Goal: Task Accomplishment & Management: Complete application form

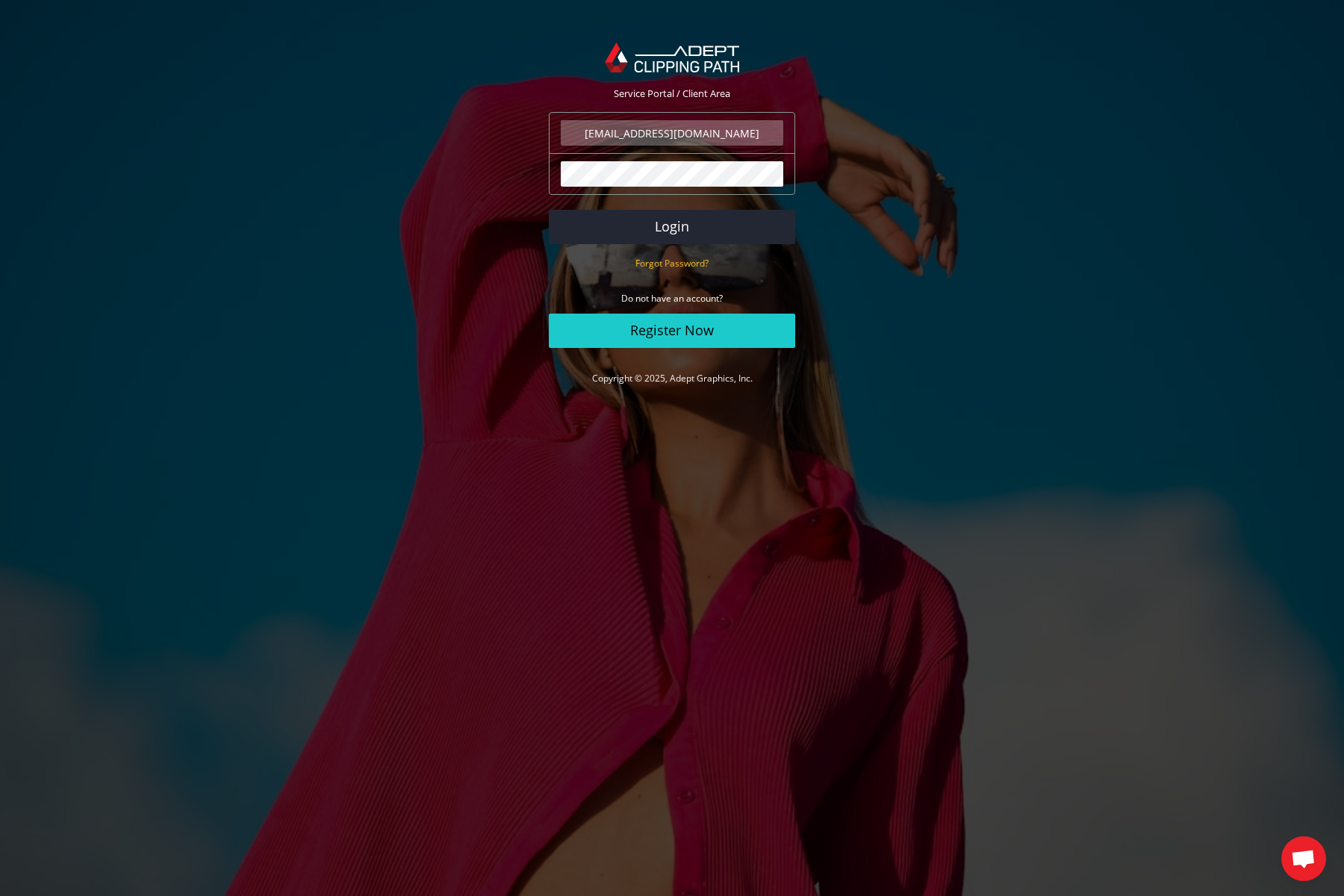
type input "info@jacoposcarponi.com"
click at [672, 227] on button "Login" at bounding box center [672, 227] width 246 height 34
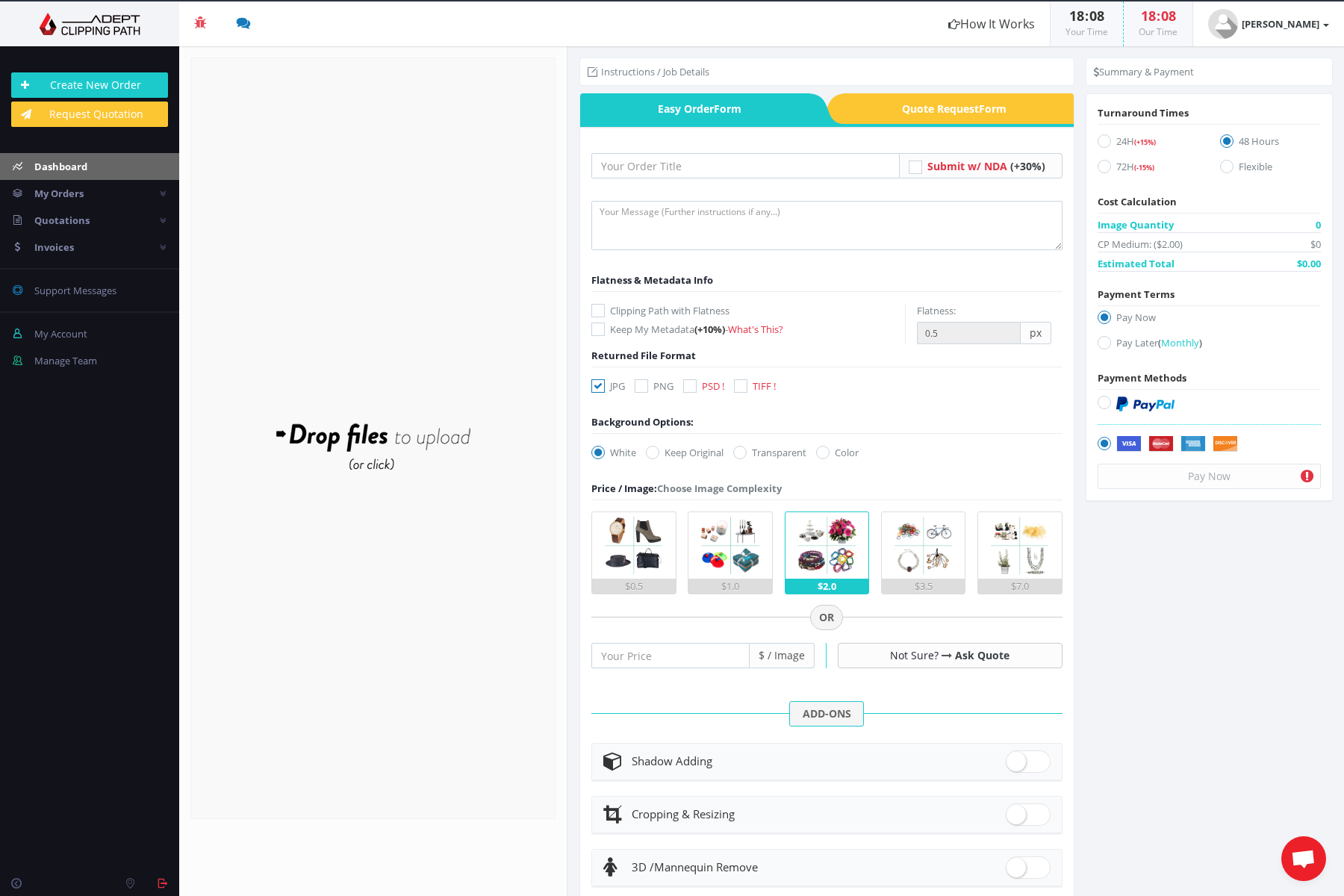
click at [71, 170] on span "Dashboard" at bounding box center [60, 166] width 53 height 13
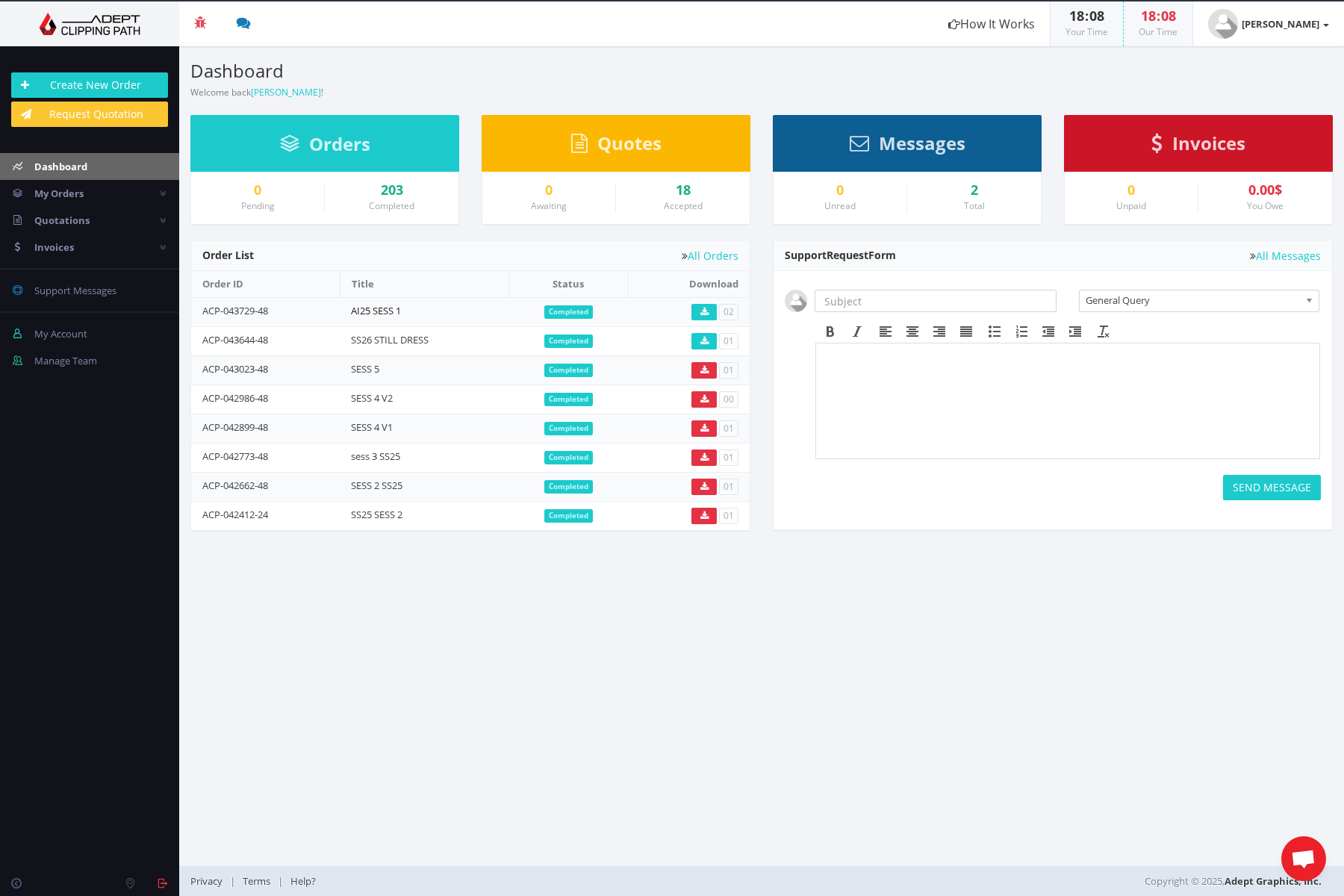
click at [395, 307] on link "AI25 SESS 1" at bounding box center [376, 311] width 50 height 13
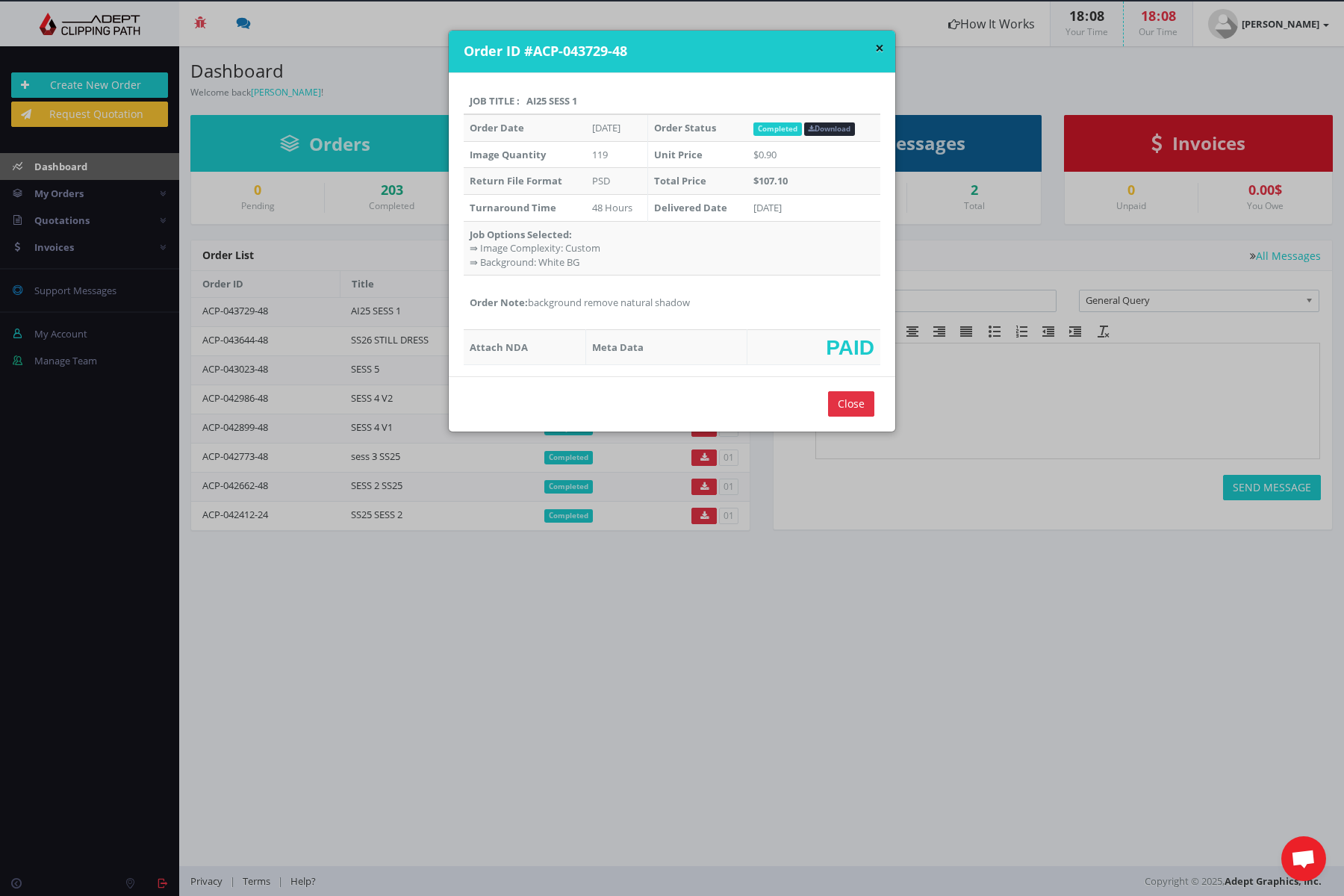
drag, startPoint x: 847, startPoint y: 405, endPoint x: 852, endPoint y: 393, distance: 13.0
click at [848, 402] on input "Close" at bounding box center [851, 404] width 46 height 25
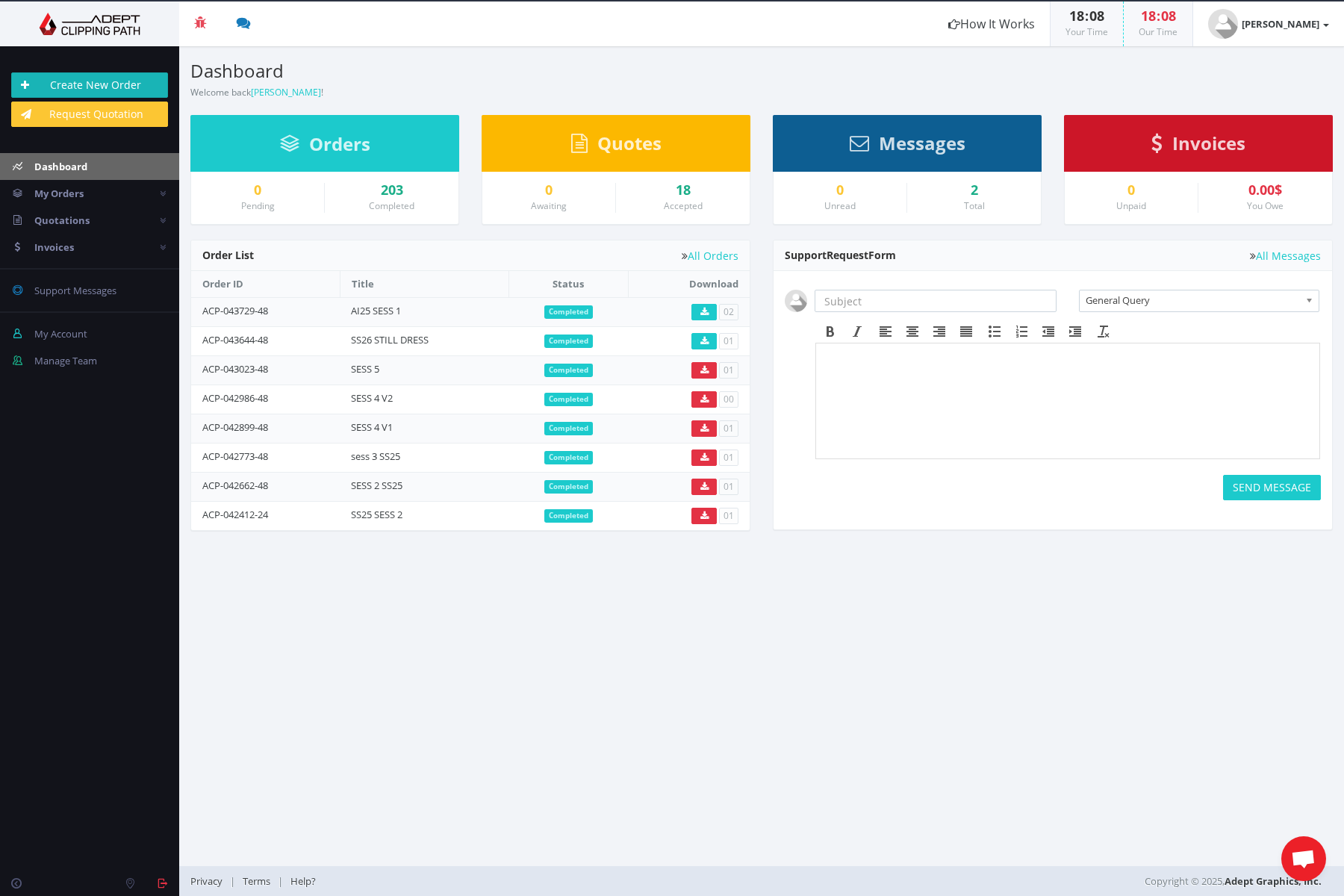
click at [102, 83] on link "Create New Order" at bounding box center [90, 85] width 157 height 25
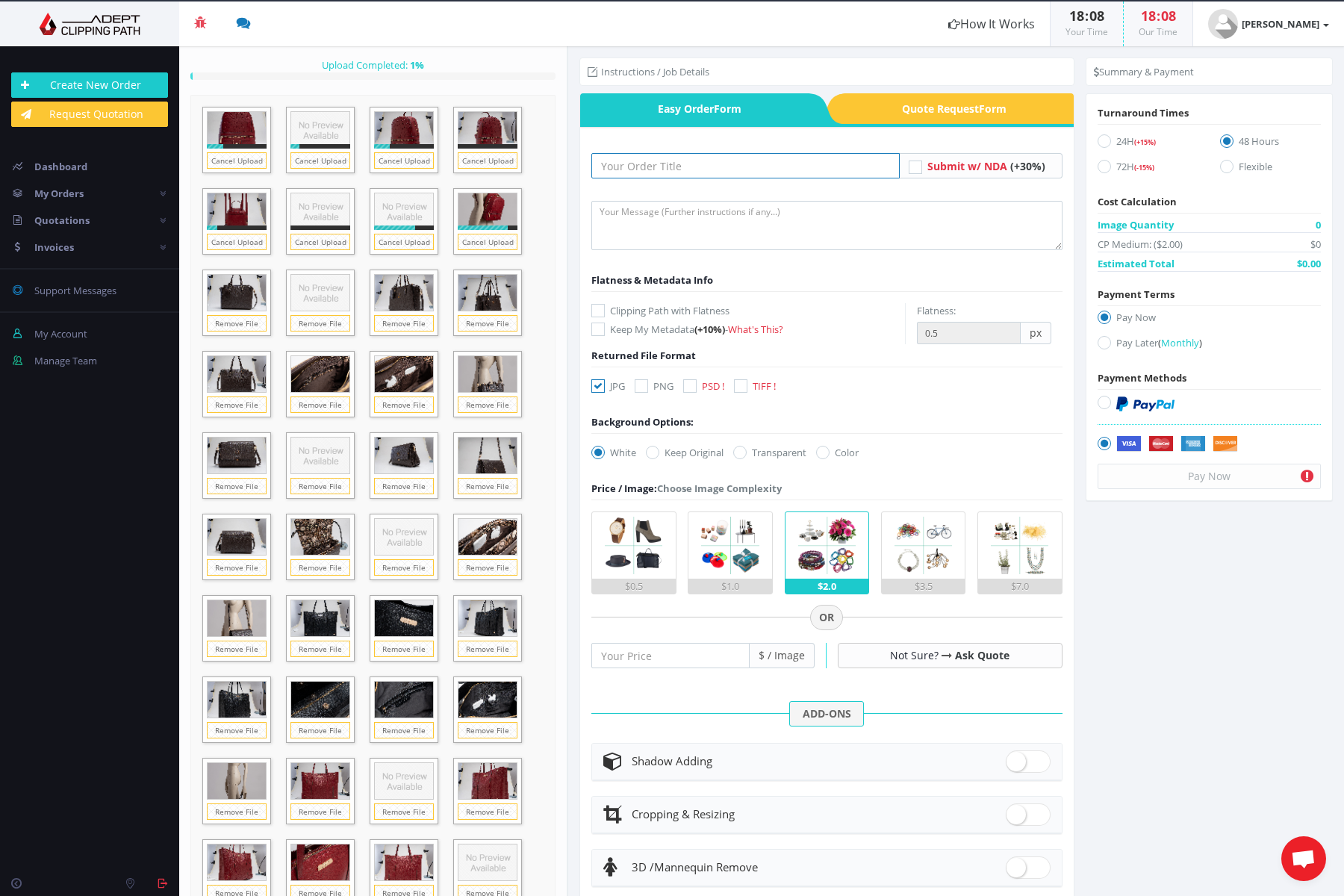
click at [658, 170] on input "text" at bounding box center [745, 166] width 308 height 25
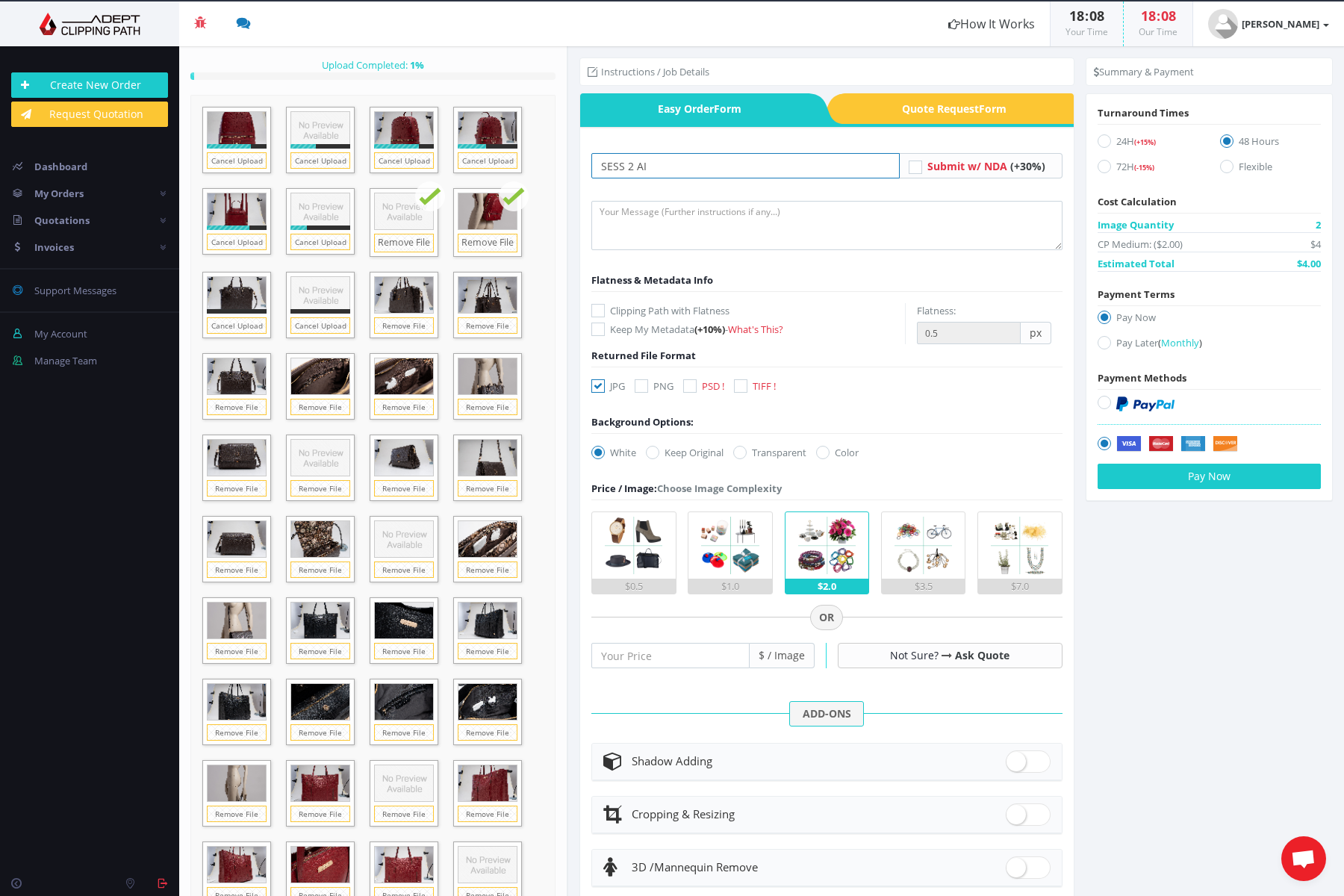
type input "SESS 2 AI"
click at [681, 242] on textarea at bounding box center [827, 225] width 472 height 49
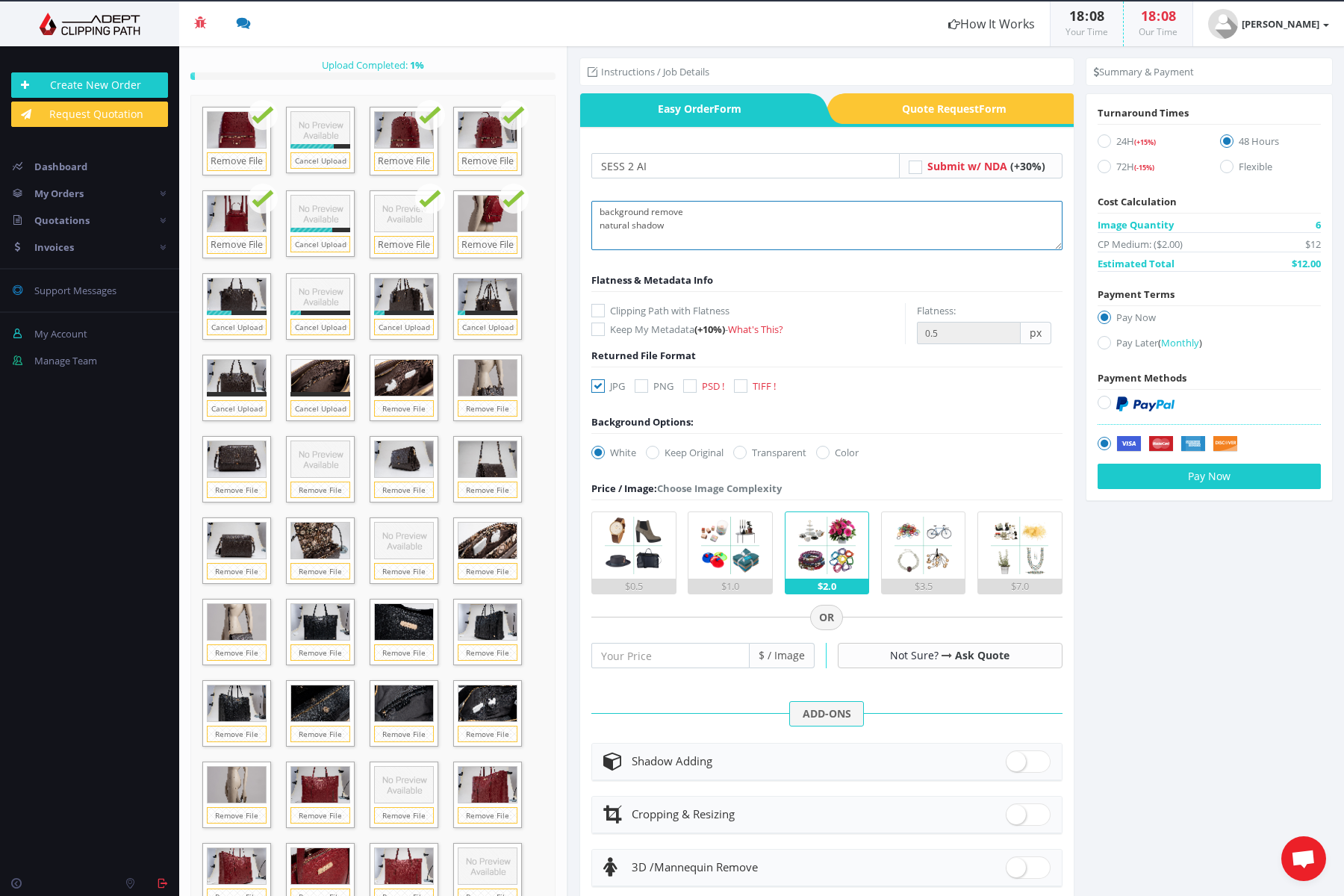
type textarea "background remove natural shadow"
click at [691, 387] on icon at bounding box center [689, 386] width 13 height 13
click at [691, 387] on input "PSD !" at bounding box center [692, 387] width 10 height 10
checkbox input "true"
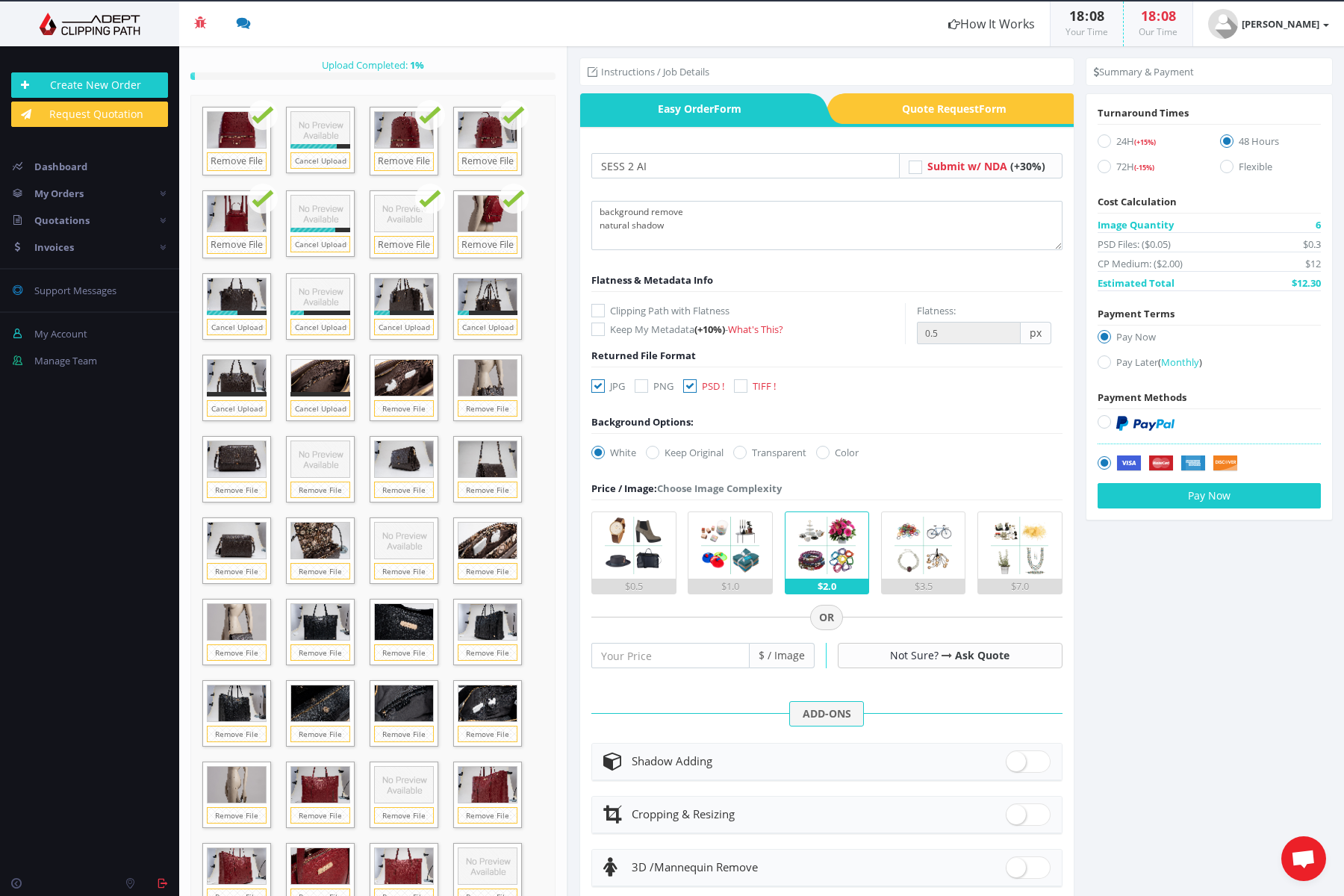
click at [607, 388] on label "JPG" at bounding box center [608, 386] width 33 height 15
click at [605, 388] on input "JPG" at bounding box center [600, 387] width 10 height 10
checkbox input "false"
click at [633, 655] on input "number" at bounding box center [670, 655] width 158 height 25
type input "0.85"
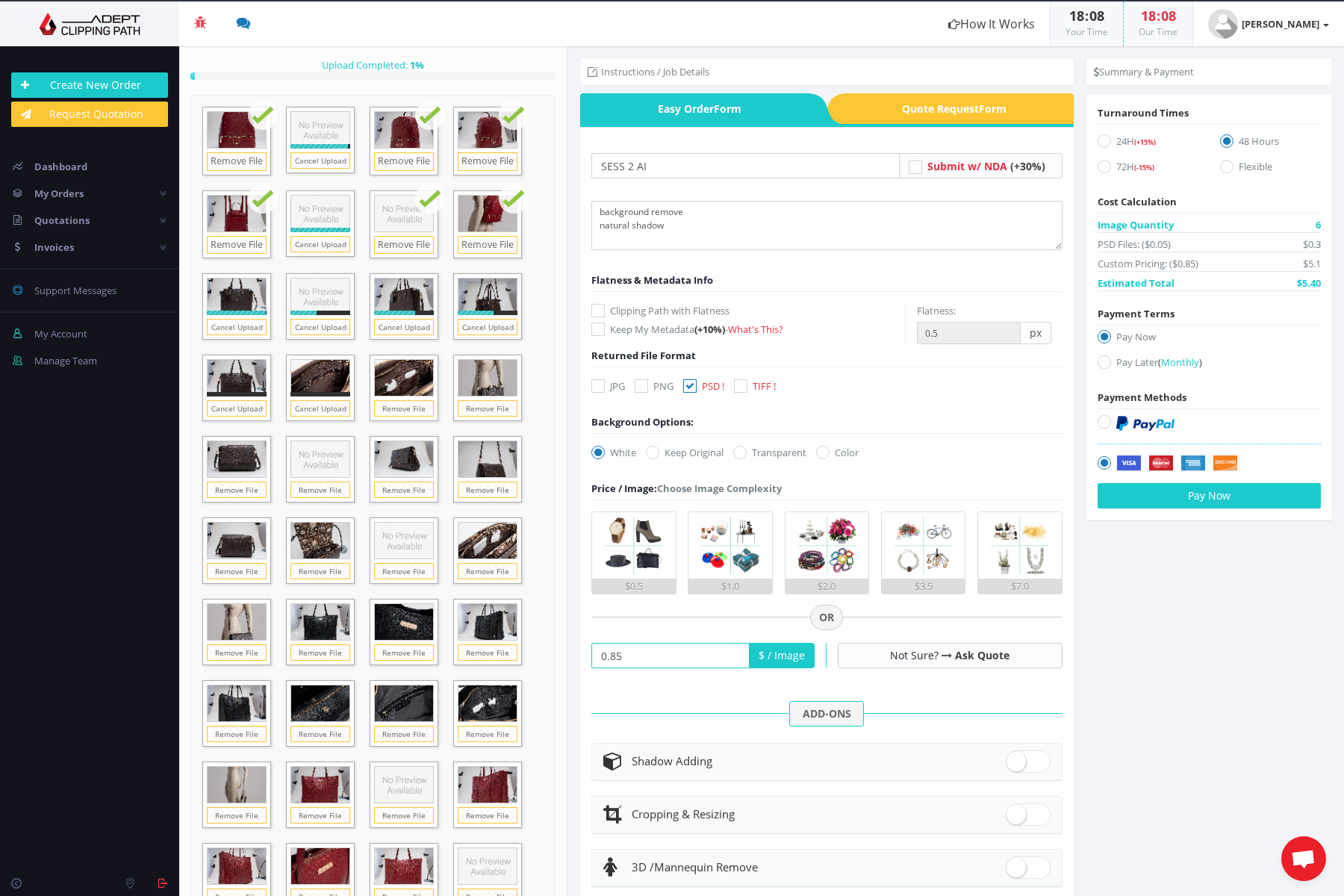
click at [1191, 646] on section "Instructions / Job Details Form" at bounding box center [956, 471] width 776 height 849
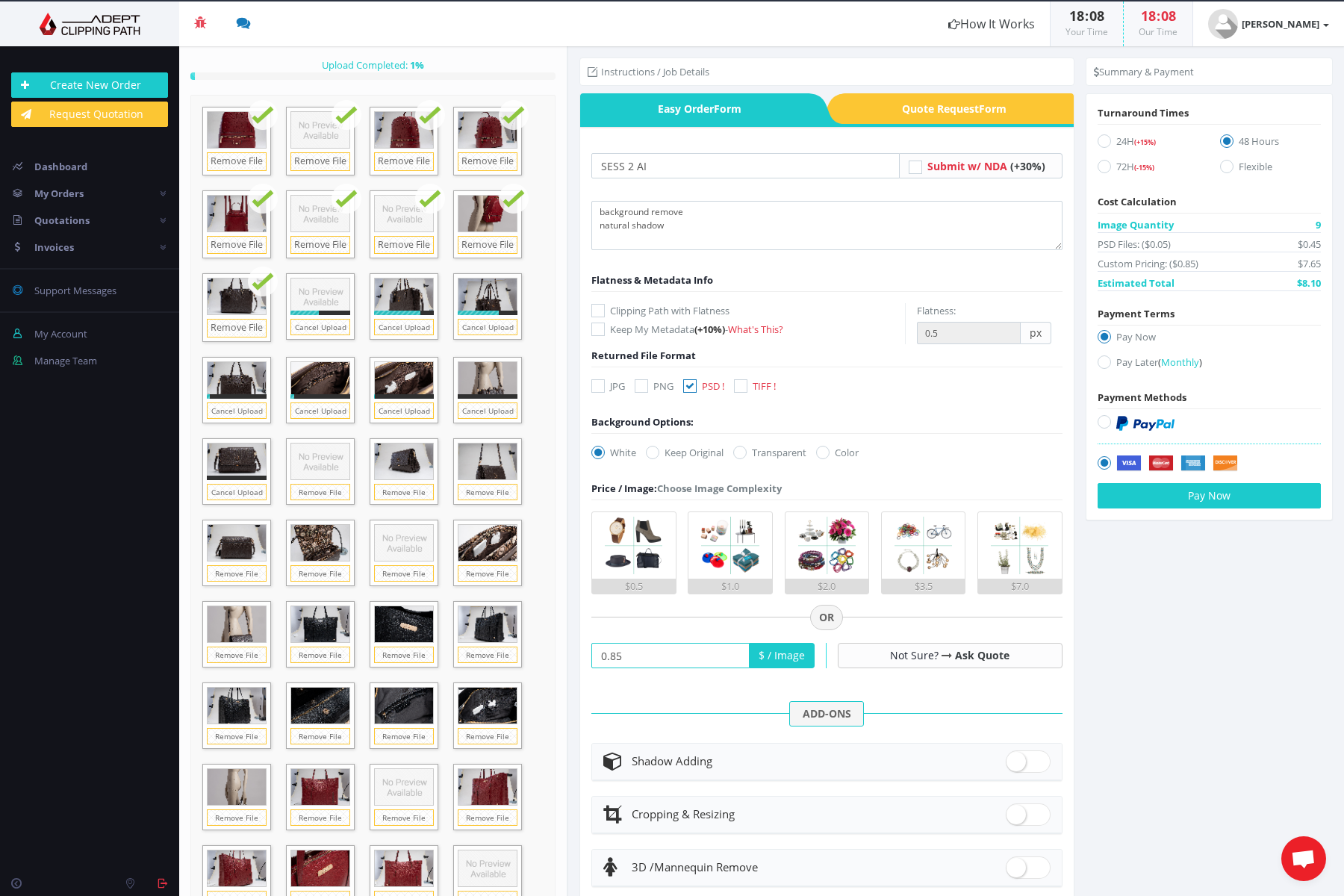
click at [1106, 365] on label "Pay Later ( Monthly )" at bounding box center [1209, 364] width 223 height 20
click at [1106, 365] on input "Pay Later ( Monthly )" at bounding box center [1106, 362] width 10 height 10
radio input "true"
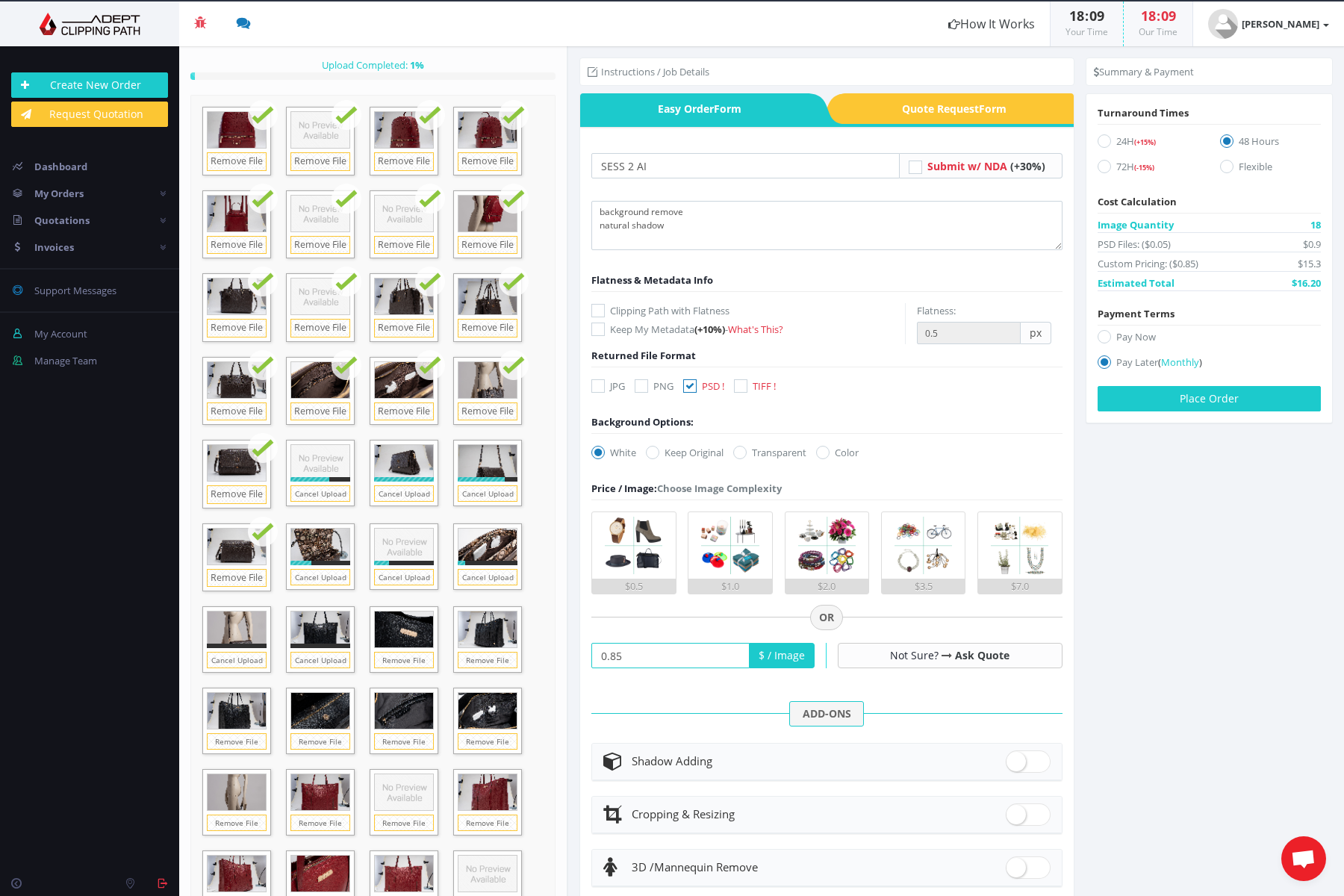
drag, startPoint x: 1265, startPoint y: 563, endPoint x: 1215, endPoint y: 575, distance: 51.4
click at [1261, 564] on section "Instructions / Job Details Form" at bounding box center [956, 471] width 776 height 849
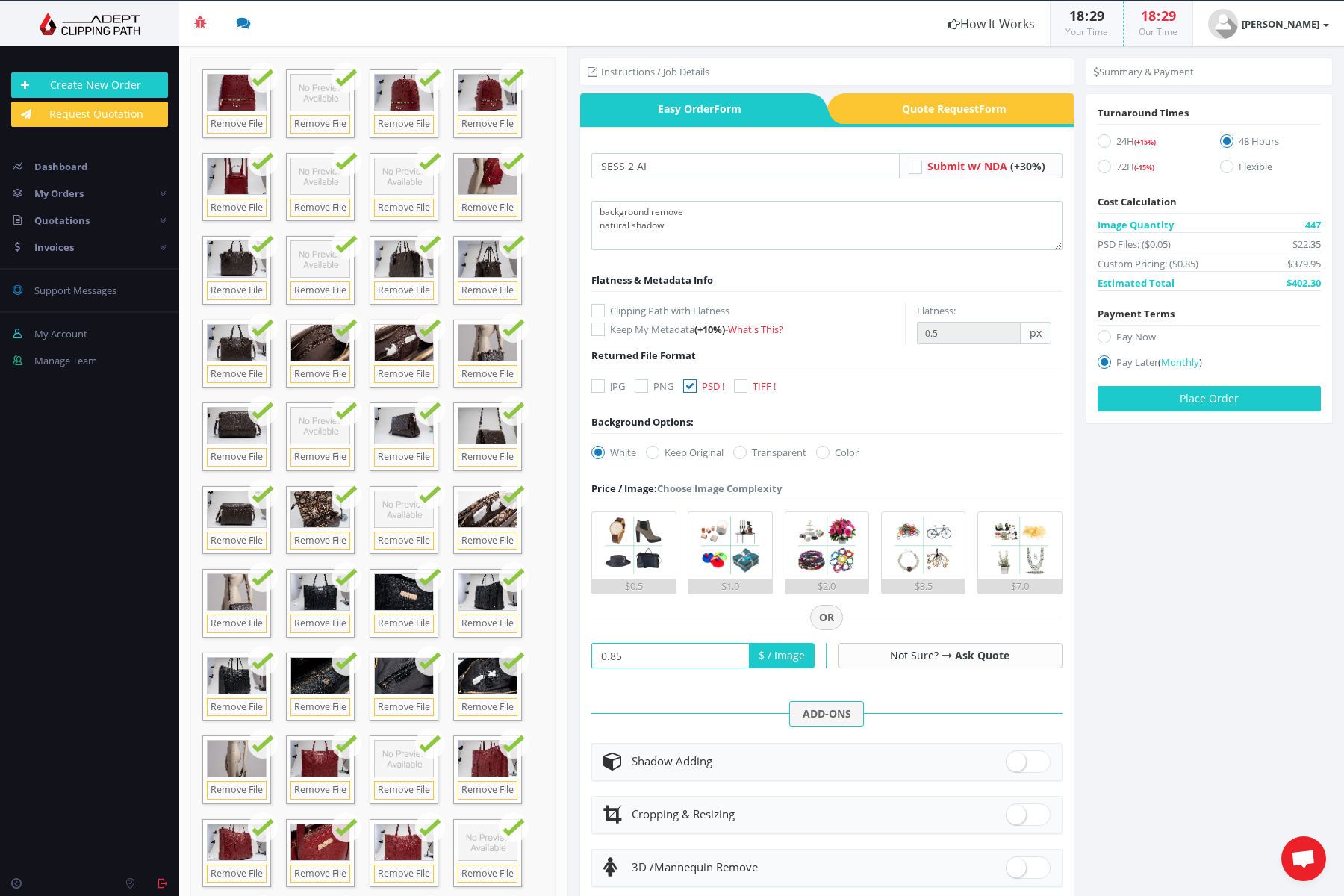
click at [1245, 517] on section "Instructions / Job Details Form" at bounding box center [956, 471] width 776 height 849
click at [1201, 397] on button "Place Order" at bounding box center [1209, 398] width 223 height 25
